Goal: Contribute content

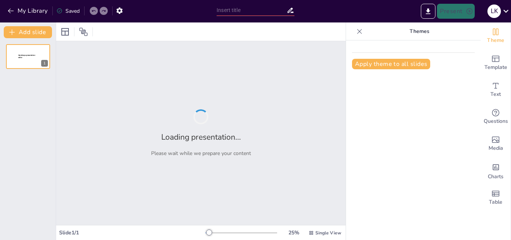
type input "Роль Soft Skills у діяльності заступника директора з навчально-виховної роботи"
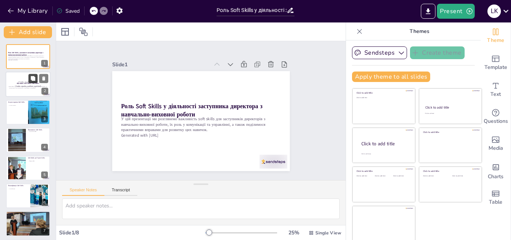
click at [33, 80] on icon at bounding box center [33, 78] width 4 height 4
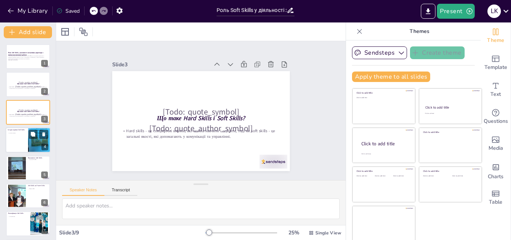
click at [19, 139] on div at bounding box center [28, 139] width 45 height 25
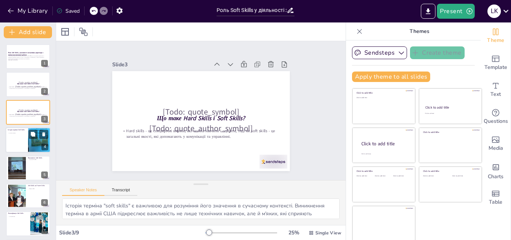
scroll to position [1, 0]
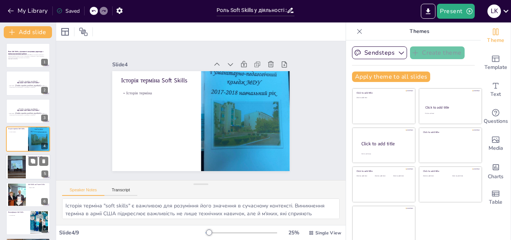
click at [20, 165] on div at bounding box center [17, 166] width 40 height 23
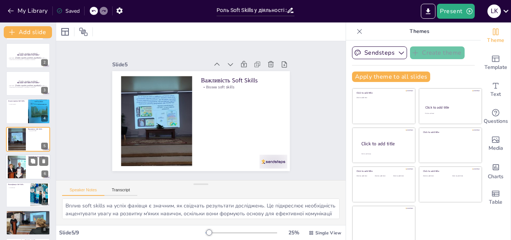
click at [25, 165] on div at bounding box center [16, 167] width 30 height 23
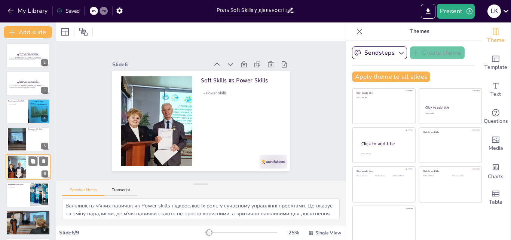
scroll to position [57, 0]
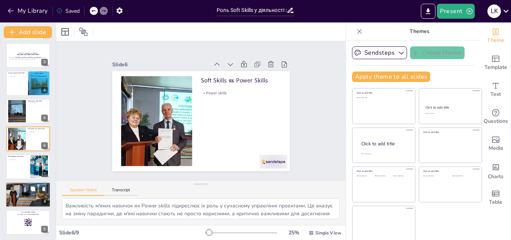
click at [28, 192] on div at bounding box center [28, 194] width 45 height 25
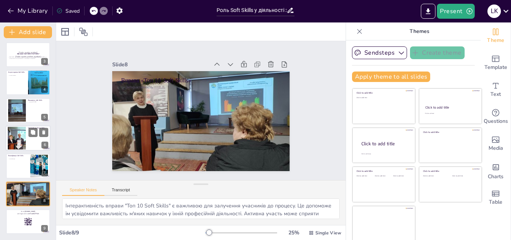
click at [24, 140] on div at bounding box center [16, 138] width 30 height 23
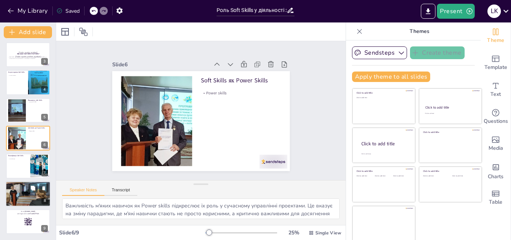
click at [20, 191] on div at bounding box center [28, 193] width 45 height 25
type textarea "Інтерактивність вправи "Топ 10 Soft Skills" є важливою для залучення учасників …"
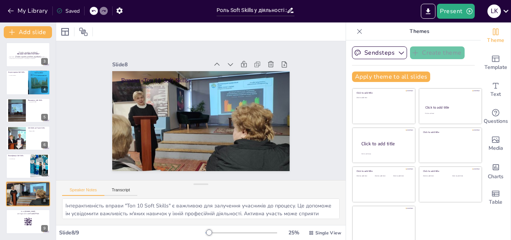
scroll to position [1, 0]
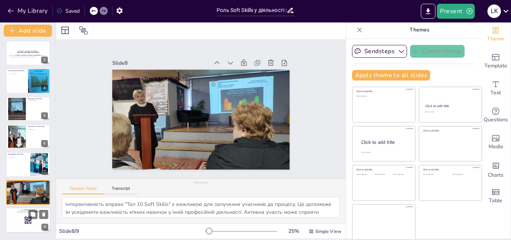
click at [30, 224] on div at bounding box center [28, 219] width 45 height 25
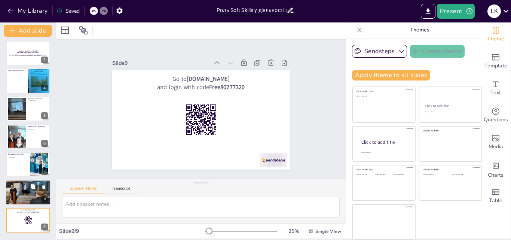
click at [17, 190] on div at bounding box center [28, 192] width 45 height 25
type textarea "Інтерактивність вправи "Топ 10 Soft Skills" є важливою для залучення учасників …"
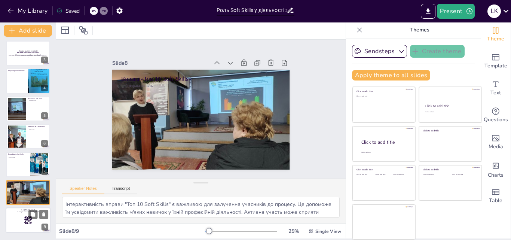
click at [24, 220] on div at bounding box center [28, 219] width 45 height 25
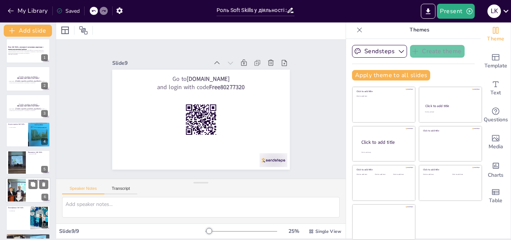
scroll to position [0, 0]
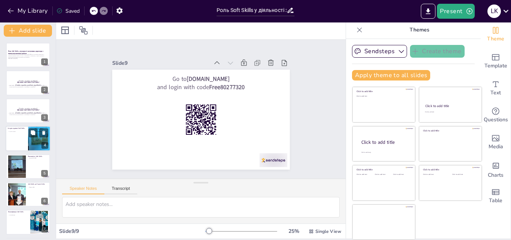
click at [24, 137] on div at bounding box center [28, 138] width 45 height 25
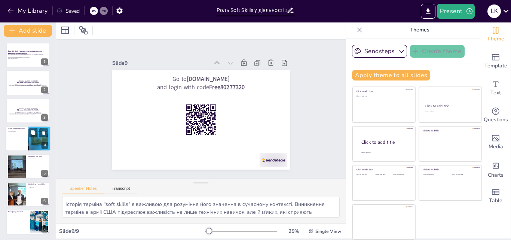
scroll to position [1, 0]
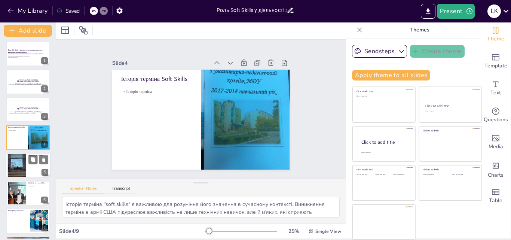
click at [27, 167] on div at bounding box center [28, 165] width 45 height 25
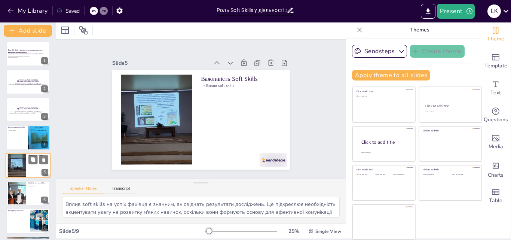
scroll to position [29, 0]
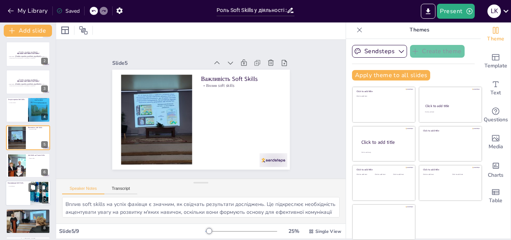
click at [27, 196] on div at bounding box center [28, 193] width 45 height 25
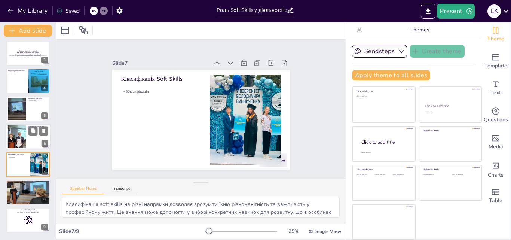
click at [11, 134] on div at bounding box center [16, 136] width 30 height 23
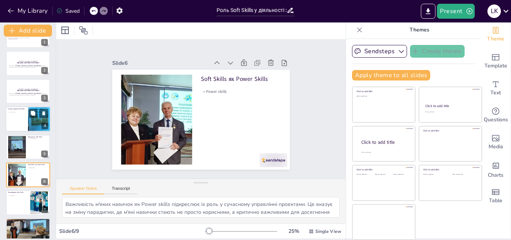
click at [20, 123] on div at bounding box center [28, 118] width 45 height 25
type textarea "Історія терміна "soft skills" є важливою для розуміння його значення в сучасном…"
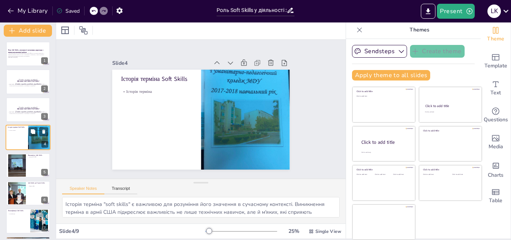
scroll to position [0, 0]
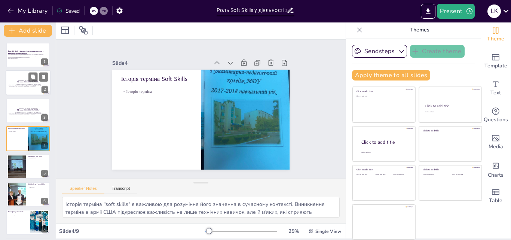
click at [19, 85] on p "Hard skills - це специфічні вміння, які можна навчити і оцінити, тоді як soft s…" at bounding box center [28, 86] width 40 height 3
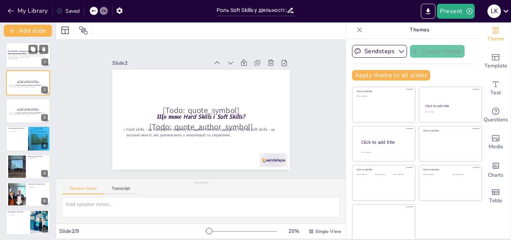
click at [20, 59] on p "Generated with [URL]" at bounding box center [28, 58] width 40 height 1
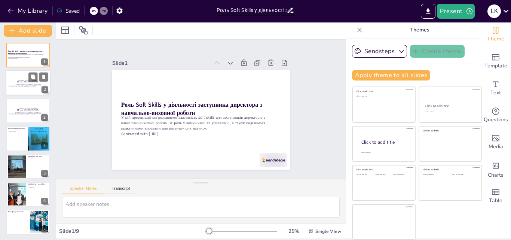
click at [23, 92] on div at bounding box center [28, 82] width 45 height 25
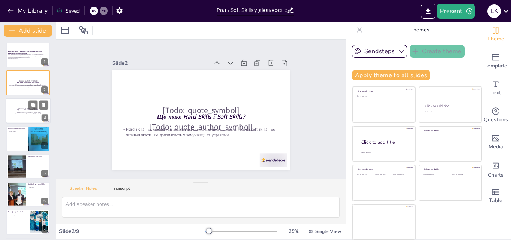
click at [20, 108] on p "[Todo: quote_symbol]" at bounding box center [28, 108] width 40 height 3
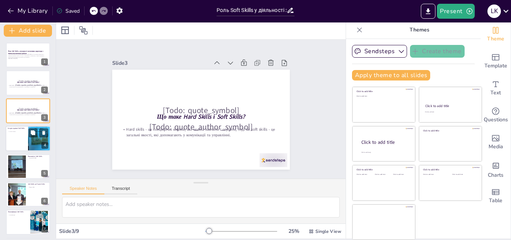
click at [21, 136] on div at bounding box center [28, 138] width 45 height 25
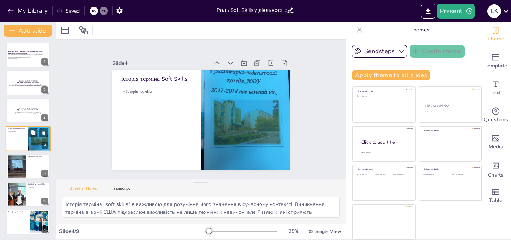
scroll to position [1, 0]
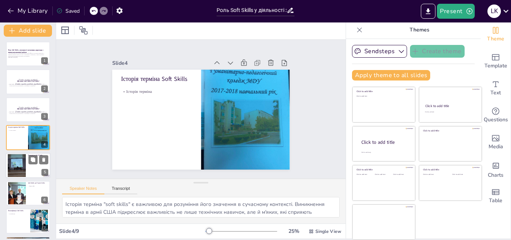
click at [19, 166] on div at bounding box center [17, 165] width 40 height 23
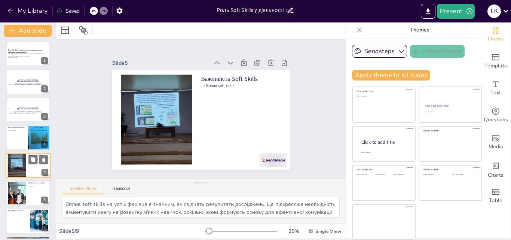
scroll to position [29, 0]
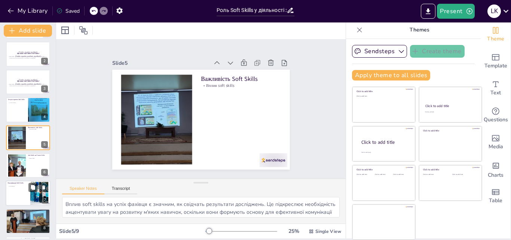
click at [20, 194] on div at bounding box center [28, 193] width 45 height 25
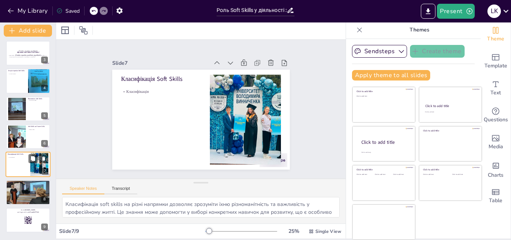
scroll to position [58, 0]
click at [18, 197] on div at bounding box center [28, 192] width 45 height 25
type textarea "Інтерактивність вправи "Топ 10 Soft Skills" є важливою для залучення учасників …"
